Goal: Navigation & Orientation: Find specific page/section

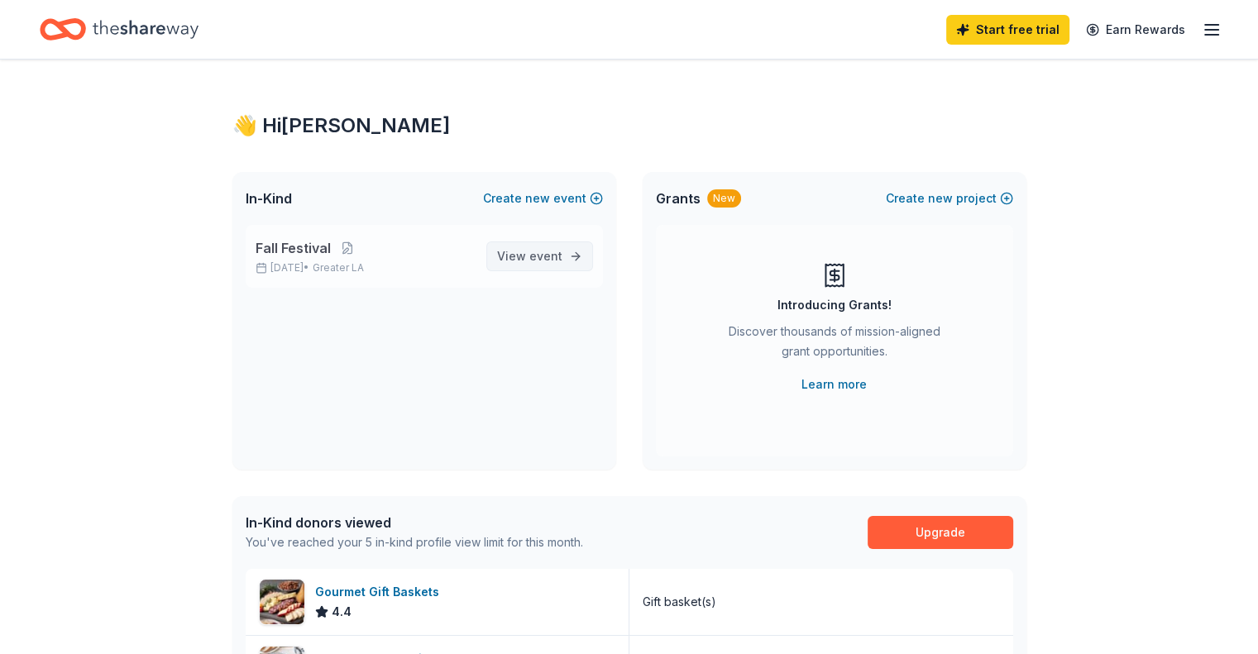
click at [556, 250] on span "event" at bounding box center [545, 256] width 33 height 14
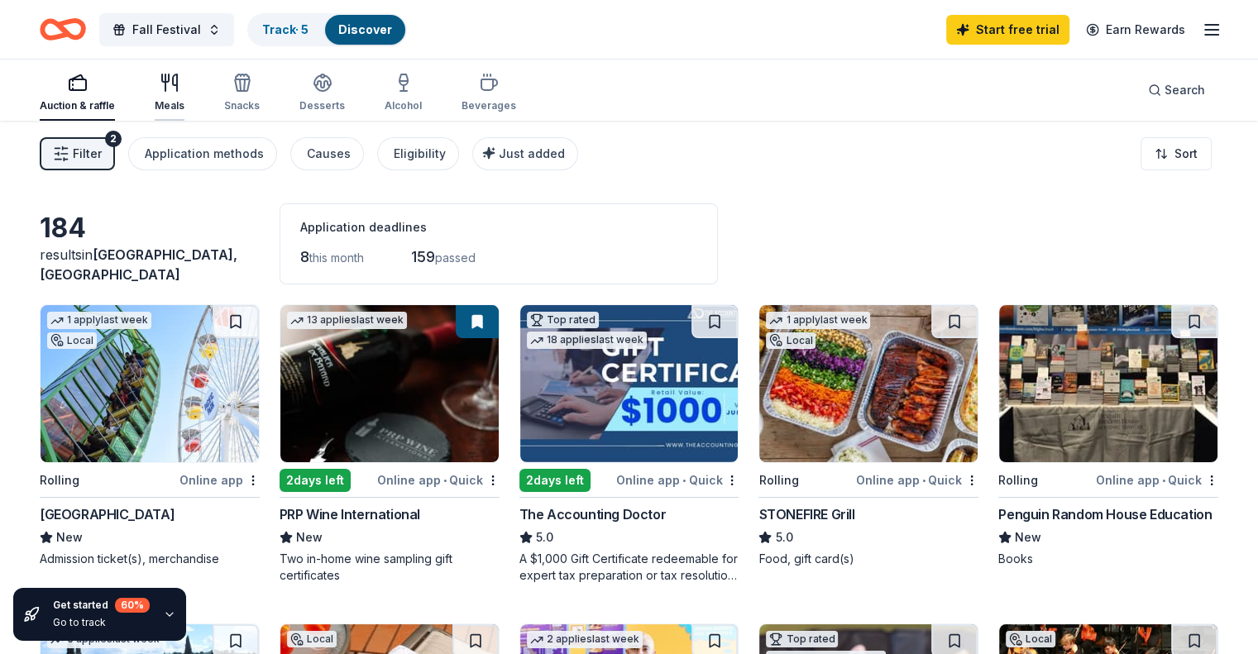
click at [179, 91] on icon "button" at bounding box center [170, 83] width 20 height 20
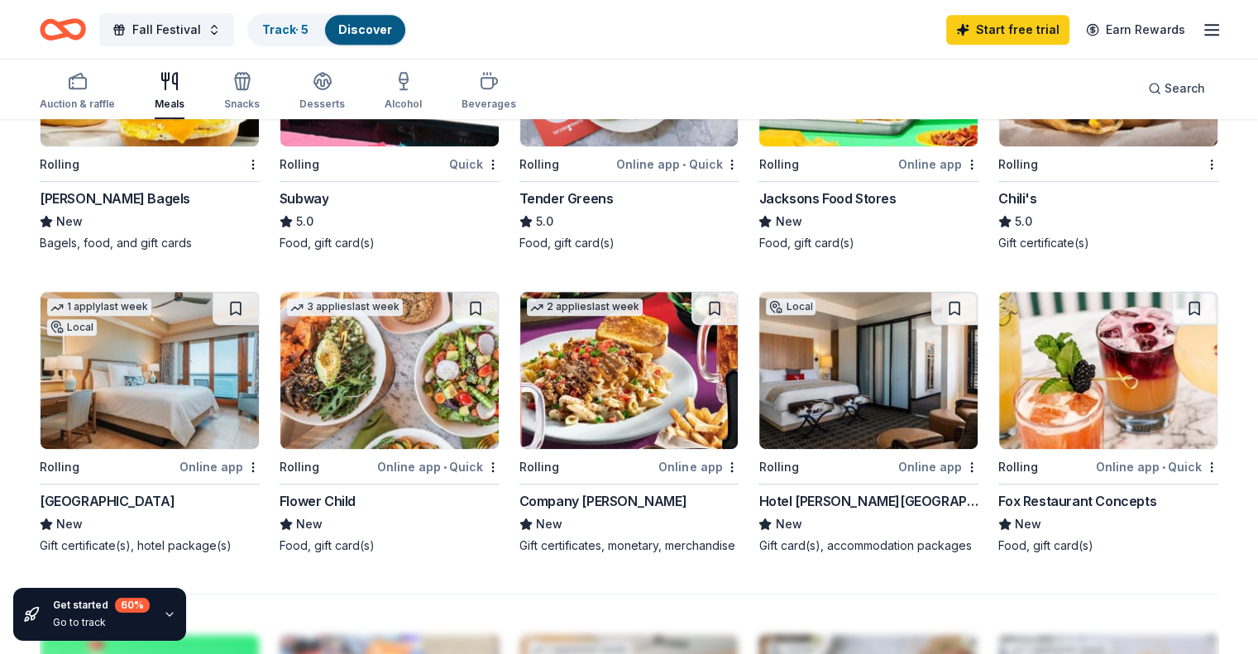
scroll to position [1158, 0]
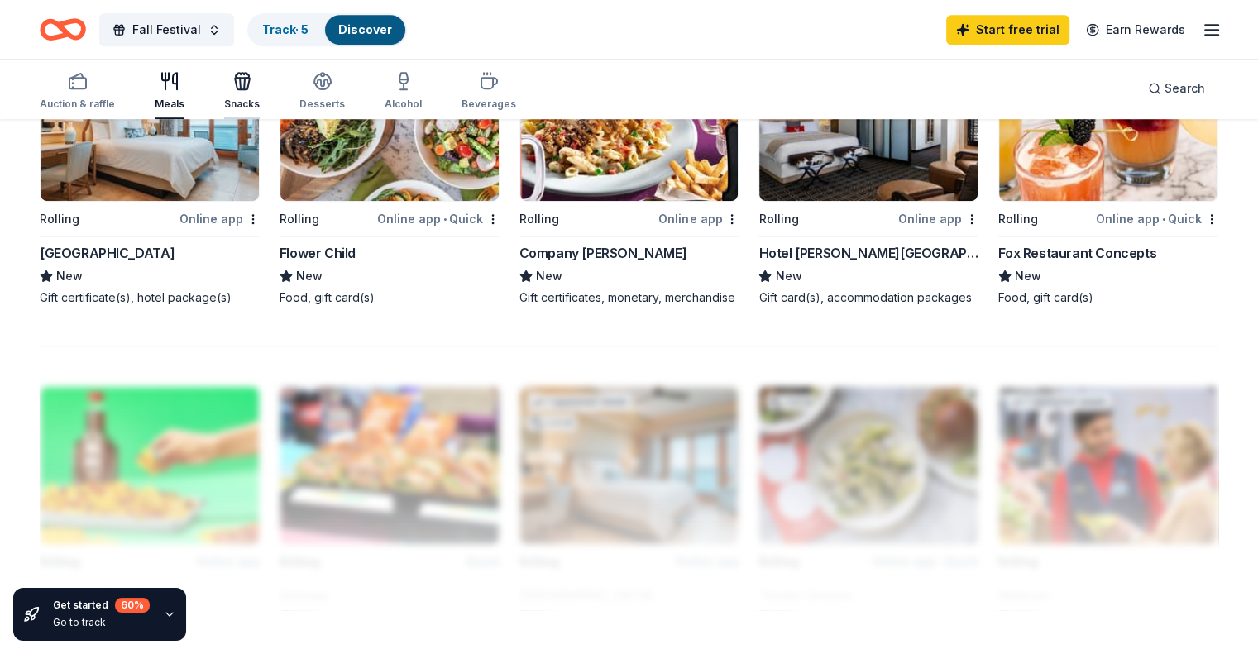
click at [260, 91] on div "Snacks" at bounding box center [242, 91] width 36 height 40
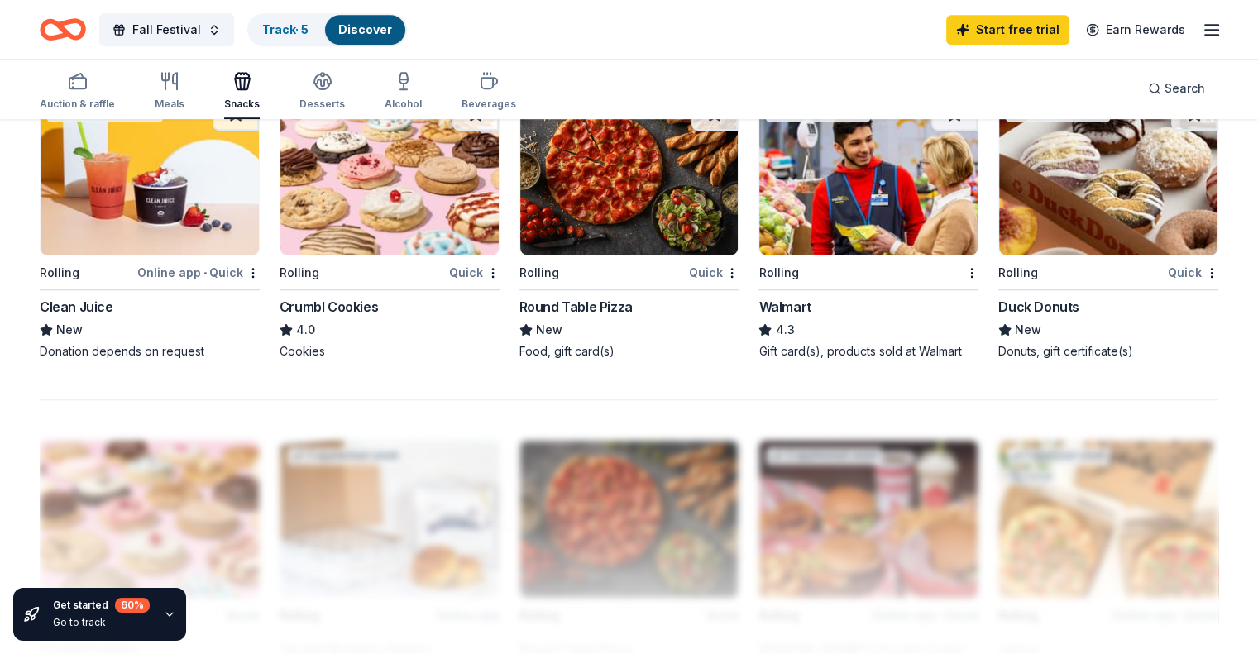
scroll to position [1158, 0]
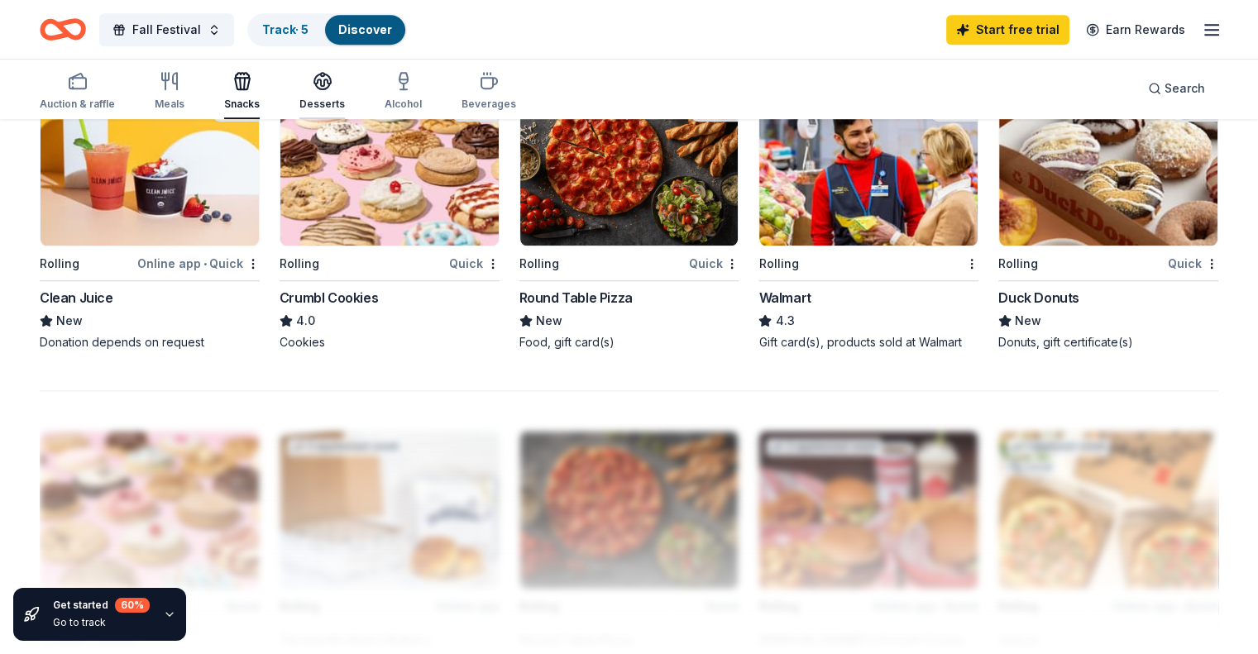
click at [330, 84] on icon "button" at bounding box center [322, 87] width 15 height 6
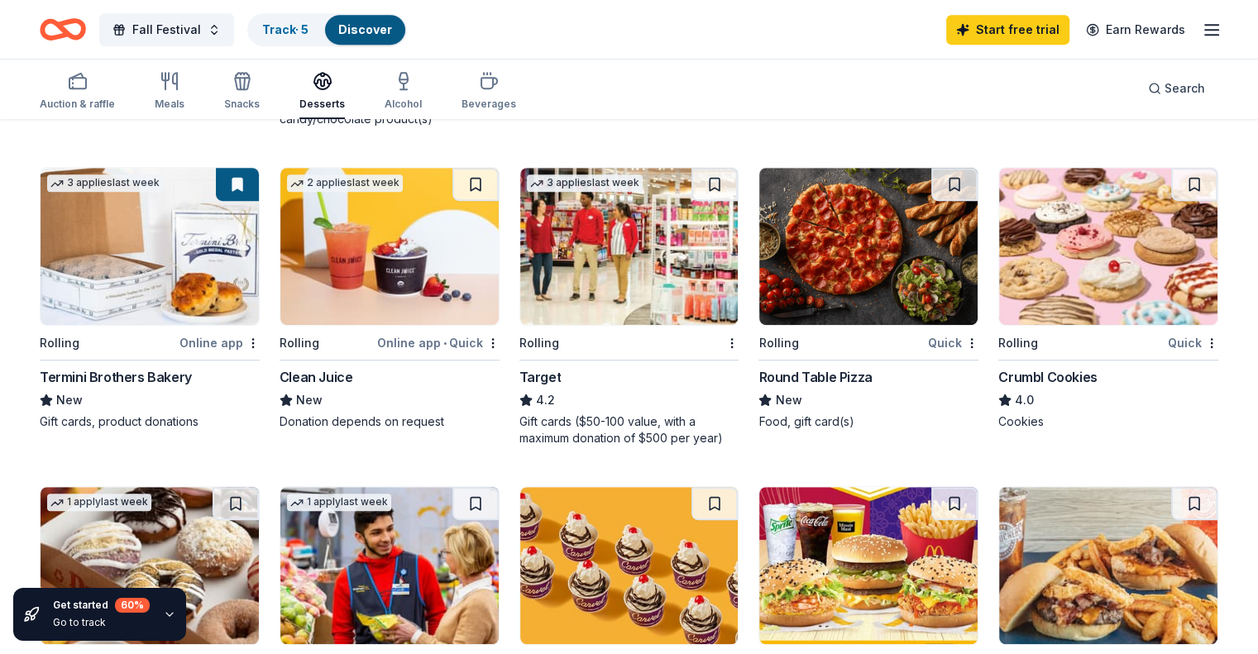
scroll to position [744, 0]
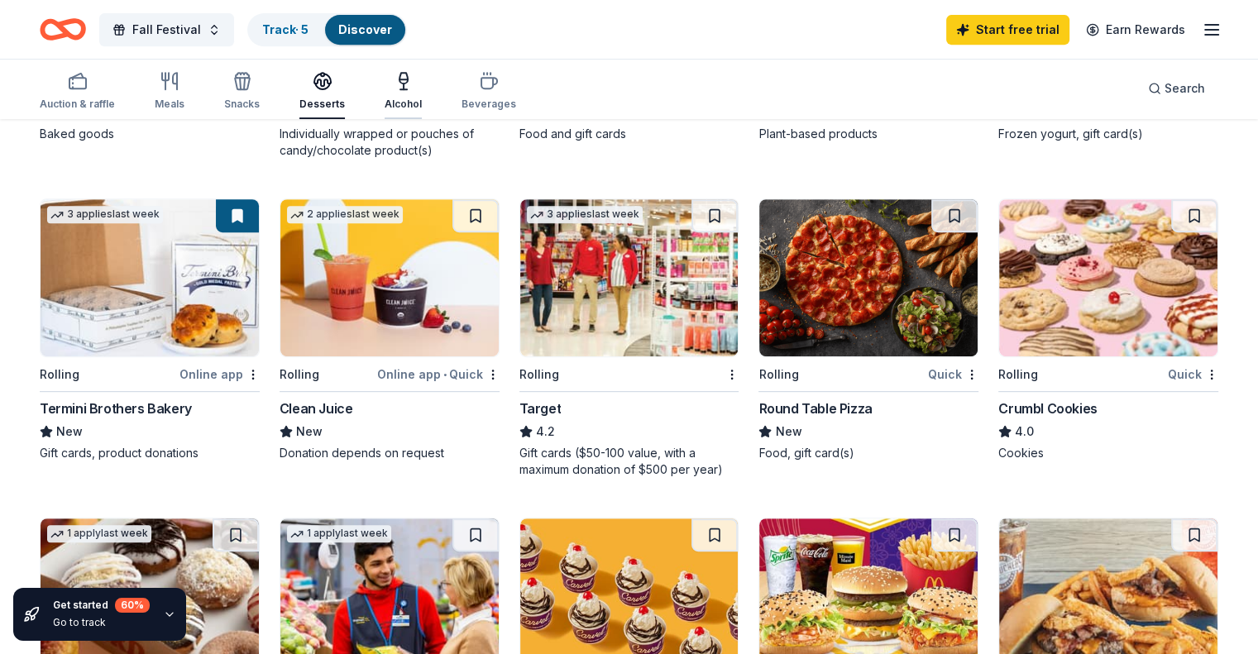
click at [414, 83] on icon "button" at bounding box center [404, 81] width 20 height 20
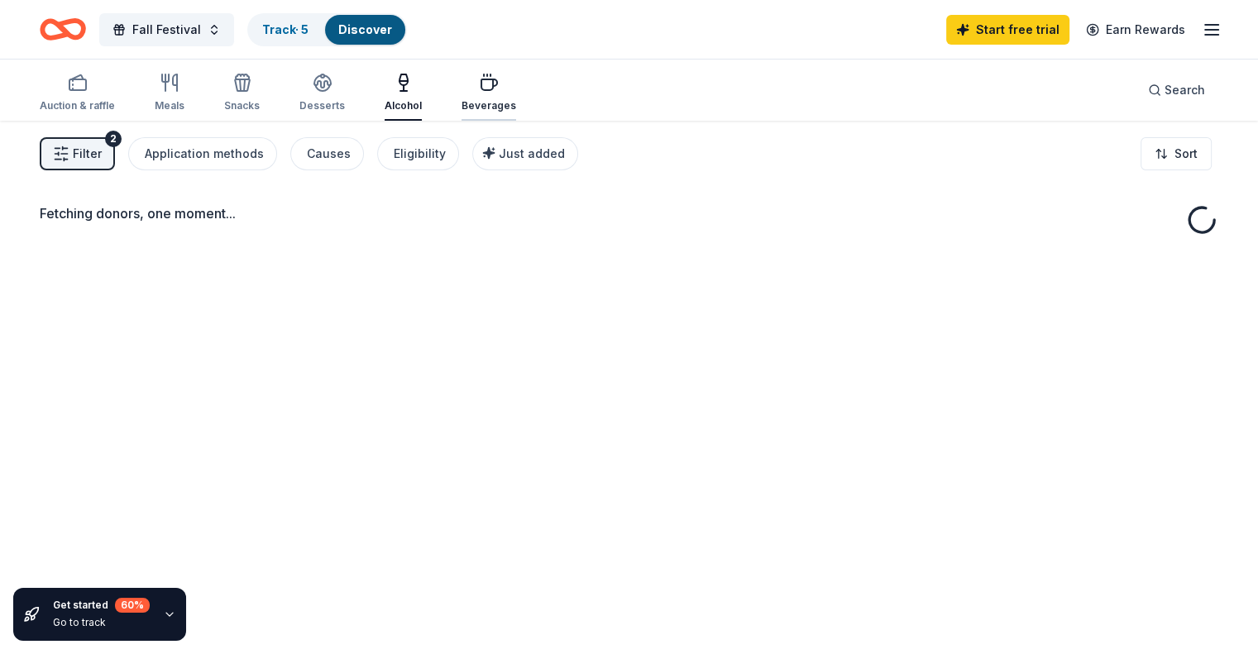
click at [497, 90] on icon "button" at bounding box center [489, 84] width 16 height 11
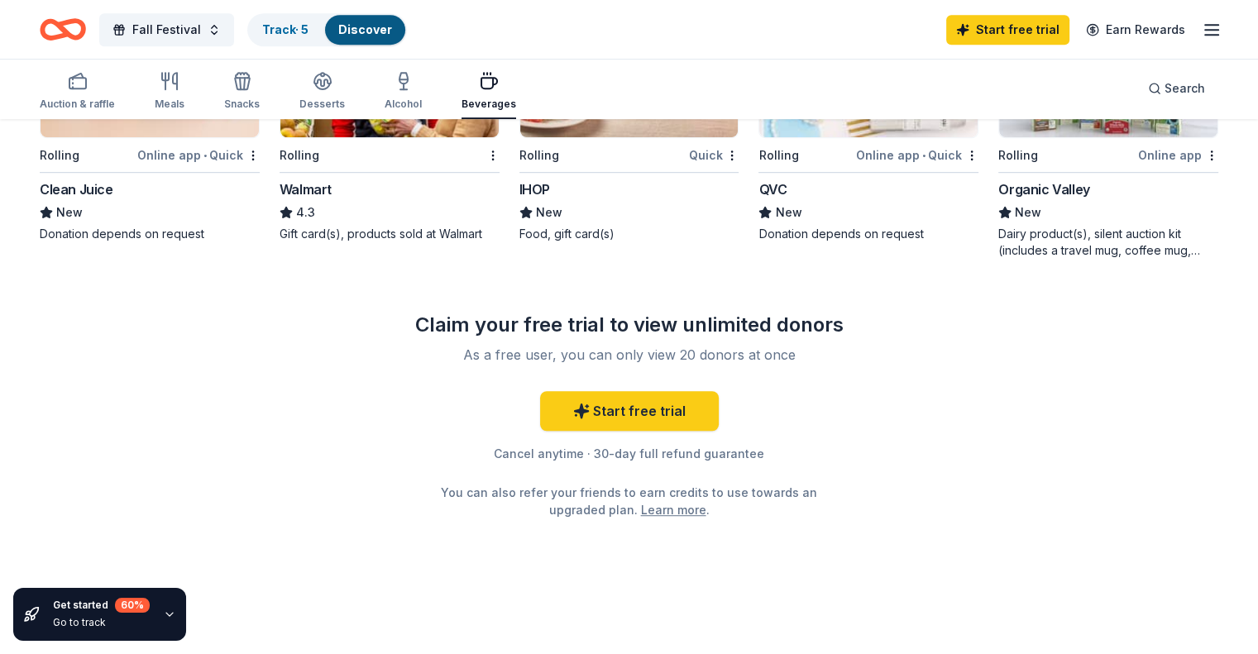
scroll to position [949, 0]
